Goal: Use online tool/utility

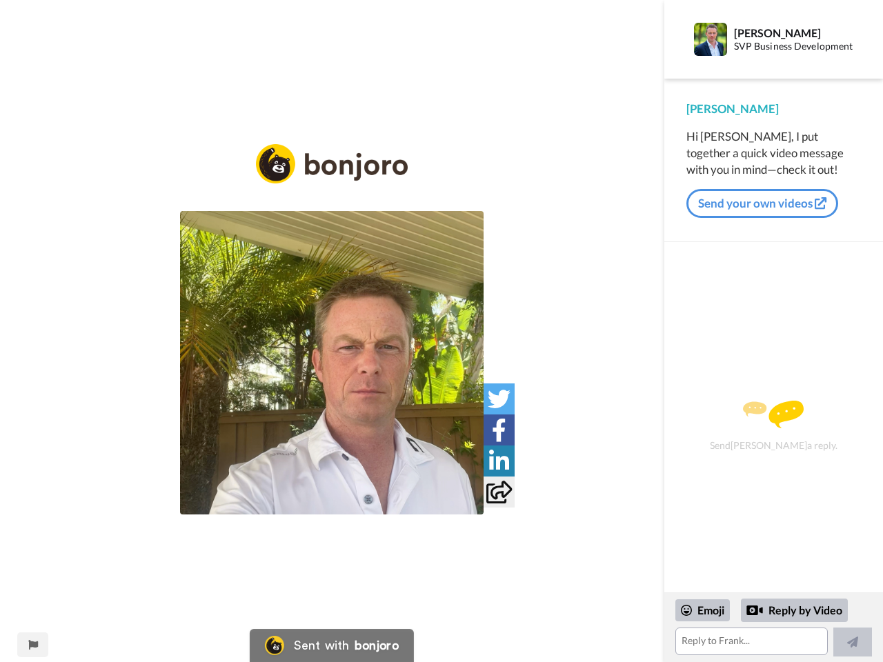
click at [332, 363] on img at bounding box center [332, 363] width 304 height 304
click at [499, 399] on icon at bounding box center [499, 399] width 23 height 23
click at [499, 430] on icon at bounding box center [499, 430] width 14 height 23
click at [499, 461] on icon at bounding box center [499, 461] width 20 height 23
click at [499, 492] on icon at bounding box center [499, 492] width 26 height 23
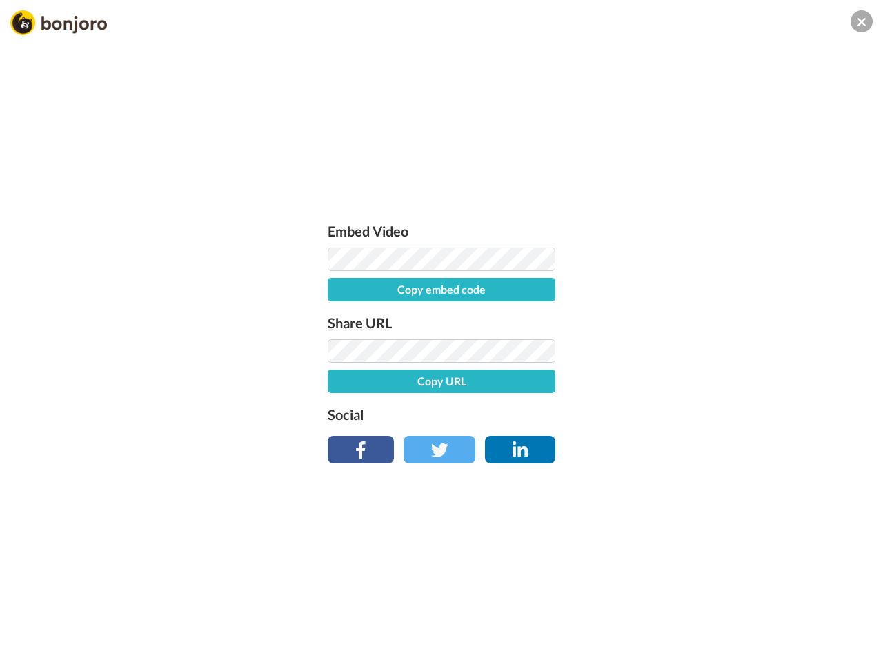
click at [32, 645] on div "Embed Video Copy embed code Share URL Copy URL Social" at bounding box center [441, 406] width 883 height 662
click at [774, 628] on div "Embed Video Copy embed code Share URL Copy URL Social" at bounding box center [441, 406] width 883 height 662
click at [703, 611] on div "Embed Video Copy embed code Share URL Copy URL Social" at bounding box center [441, 406] width 883 height 662
click at [795, 611] on div "Embed Video Copy embed code Share URL Copy URL Social" at bounding box center [441, 406] width 883 height 662
click at [853, 642] on div "Embed Video Copy embed code Share URL Copy URL Social" at bounding box center [441, 406] width 883 height 662
